Goal: Check status: Check status

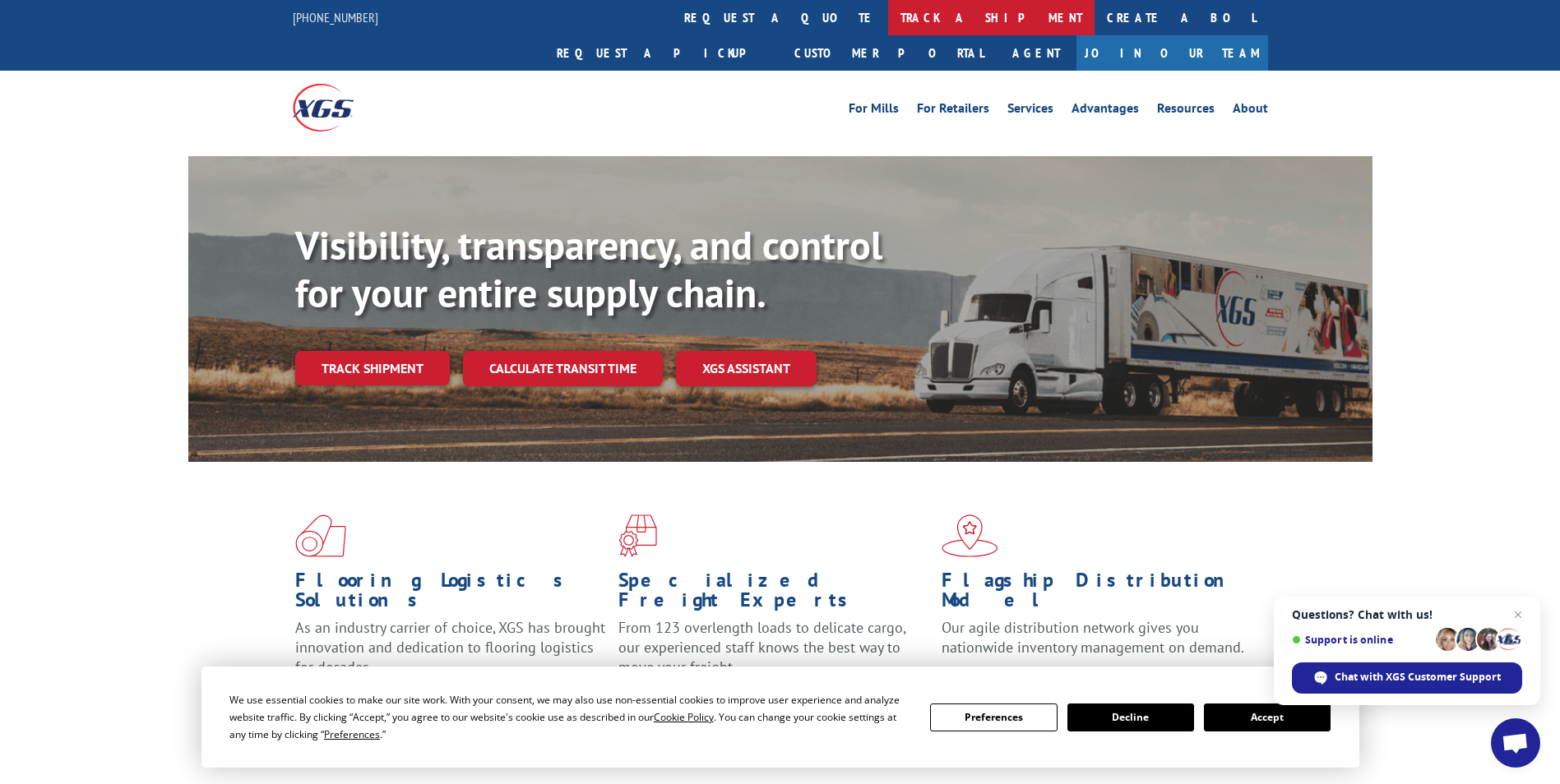
click at [888, 11] on link "track a shipment" at bounding box center [991, 18] width 206 height 36
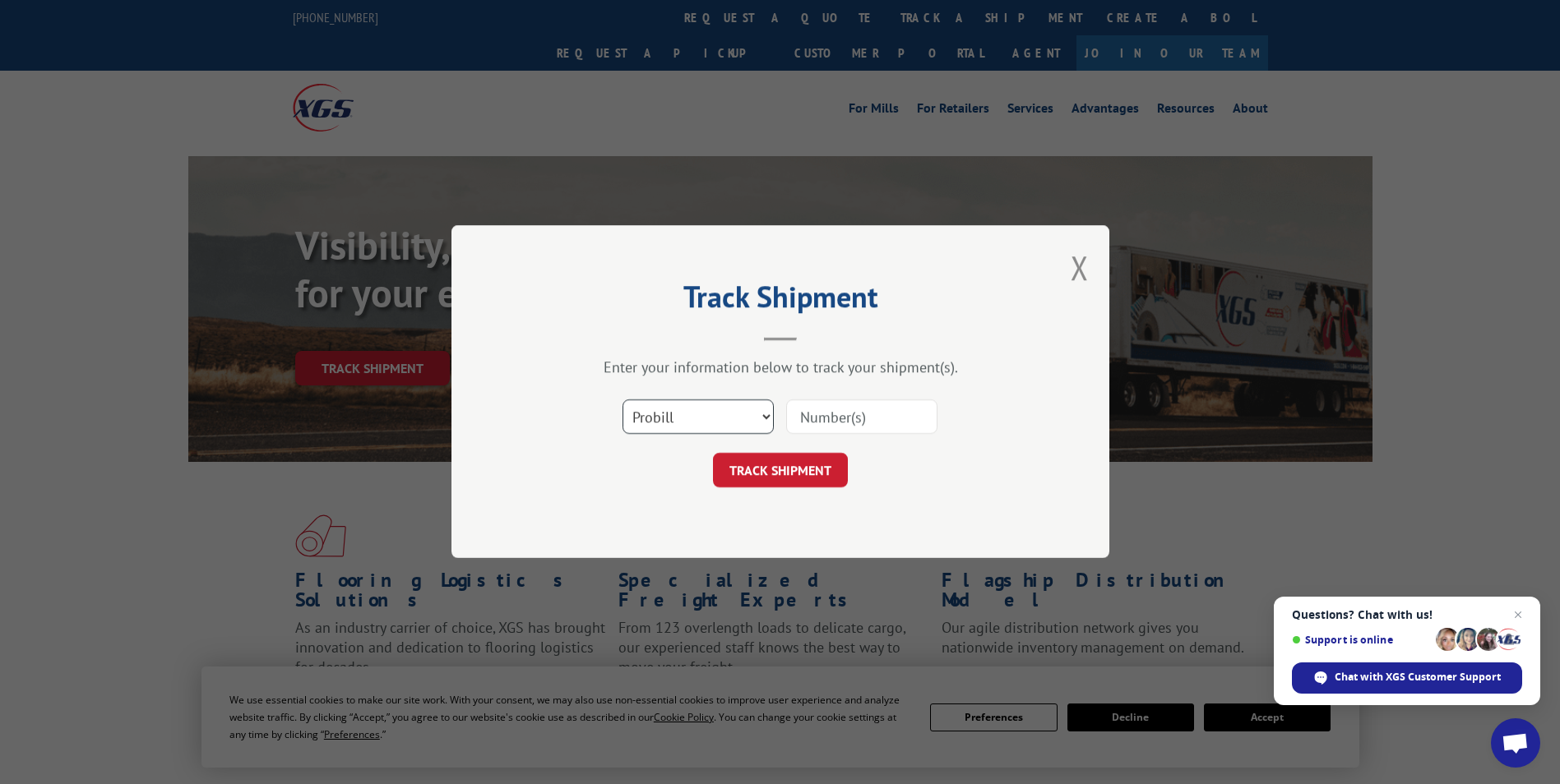
click at [759, 417] on select "Select category... Probill BOL PO" at bounding box center [697, 417] width 152 height 35
select select "bol"
click at [622, 400] on select "Select category... Probill BOL PO" at bounding box center [697, 417] width 152 height 35
click at [875, 419] on input at bounding box center [862, 417] width 152 height 35
paste input "5179976"
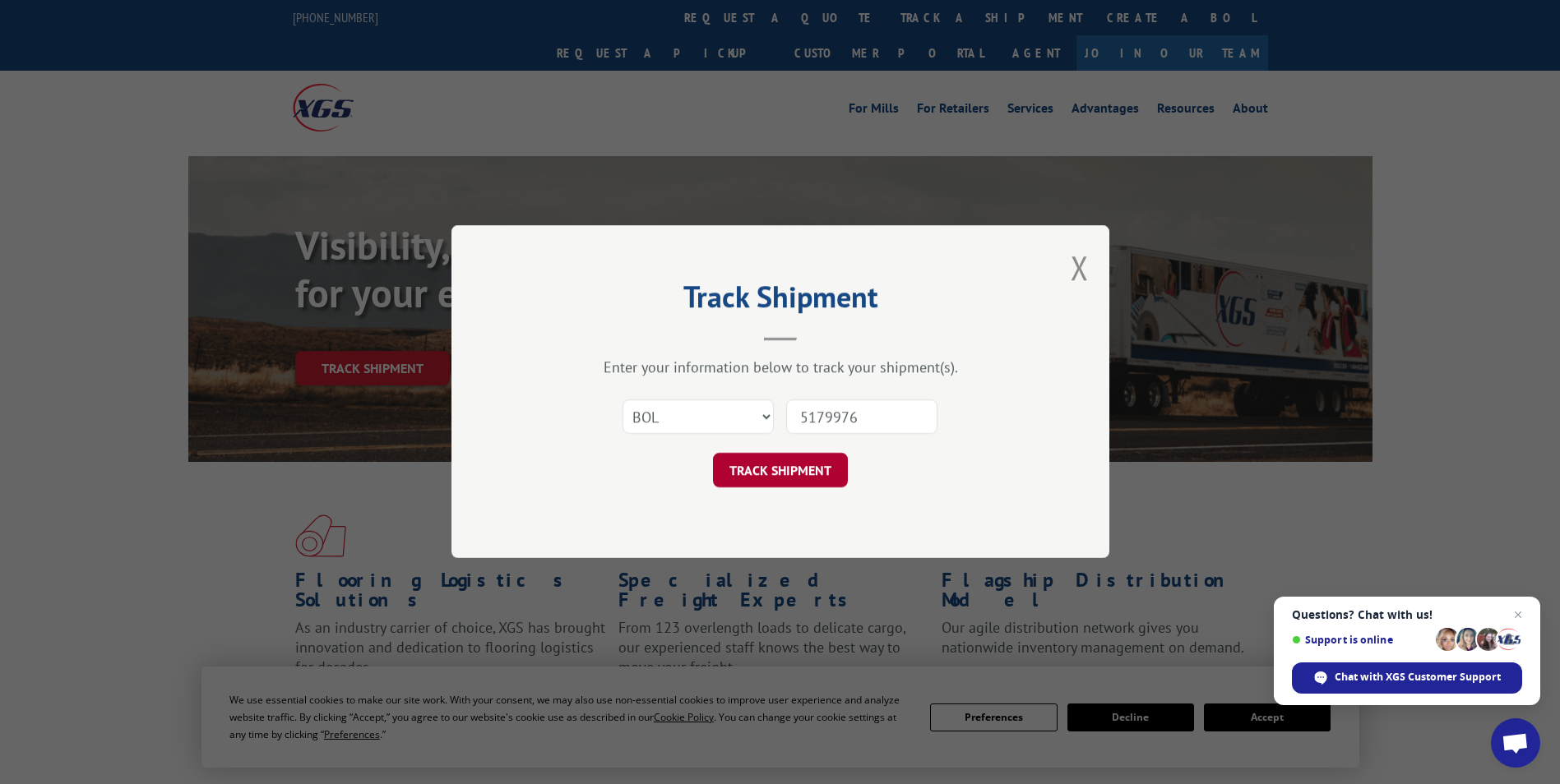
type input "5179976"
click at [768, 466] on button "TRACK SHIPMENT" at bounding box center [780, 470] width 135 height 35
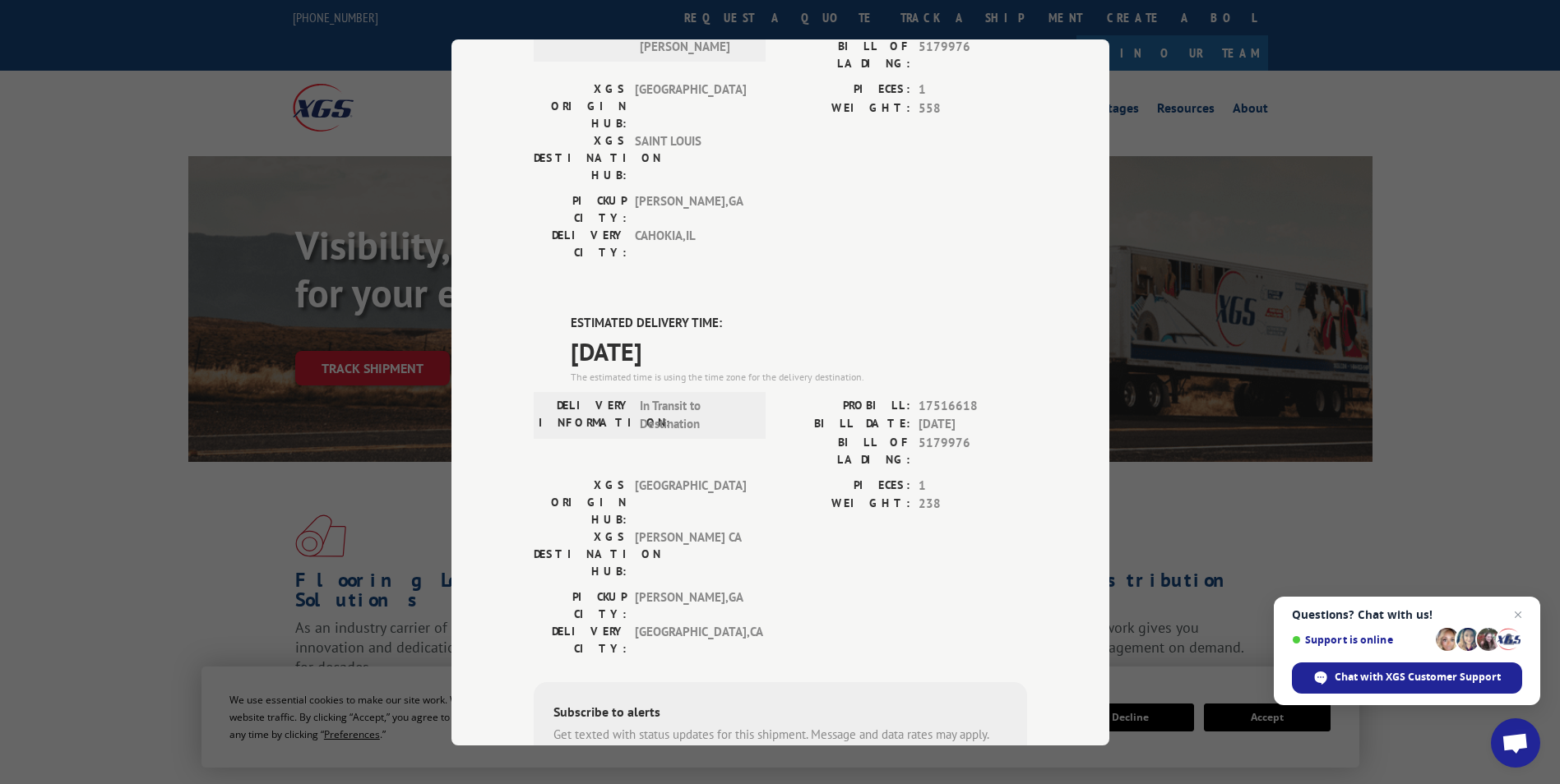
scroll to position [246, 0]
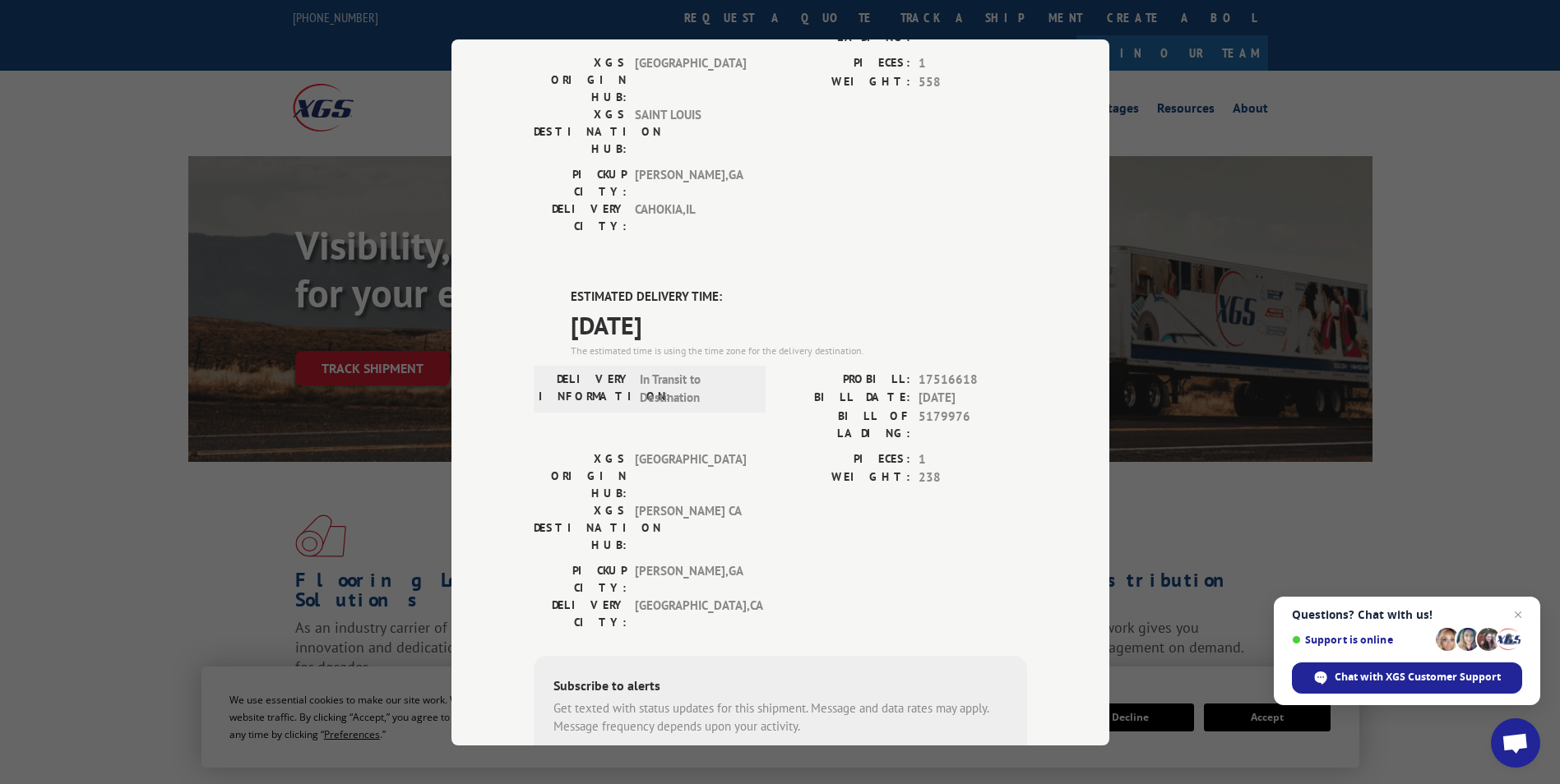
drag, startPoint x: 711, startPoint y: 228, endPoint x: 546, endPoint y: 207, distance: 166.3
click at [546, 288] on div "ESTIMATED DELIVERY TIME: [DATE] The estimated time is using the time zone for t…" at bounding box center [780, 583] width 493 height 591
copy div "ESTIMATED DELIVERY TIME: [DATE]"
